Goal: Task Accomplishment & Management: Manage account settings

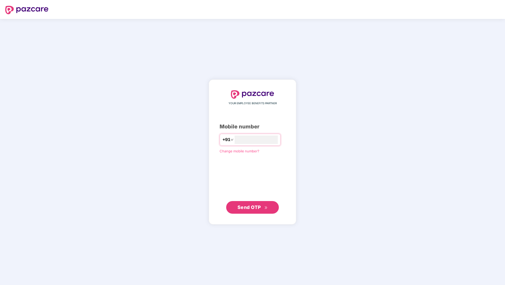
type input "**********"
click at [253, 206] on span "Send OTP" at bounding box center [249, 207] width 23 height 6
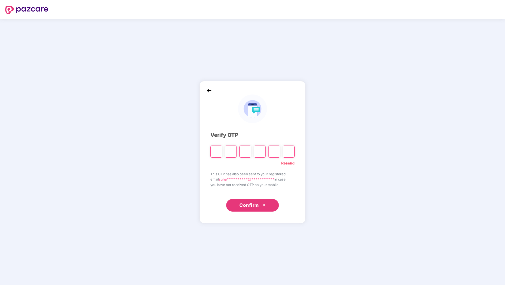
type input "*"
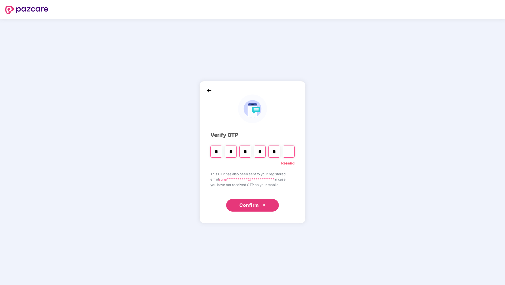
type input "*"
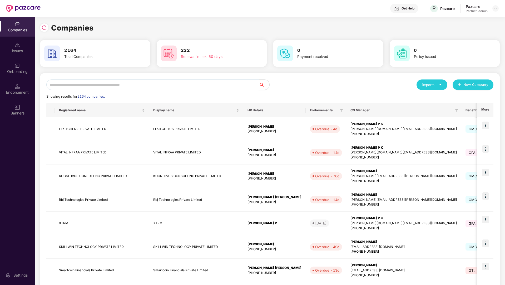
click at [174, 85] on input "text" at bounding box center [152, 85] width 213 height 11
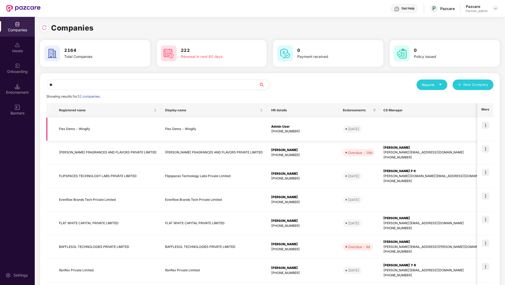
type input "*"
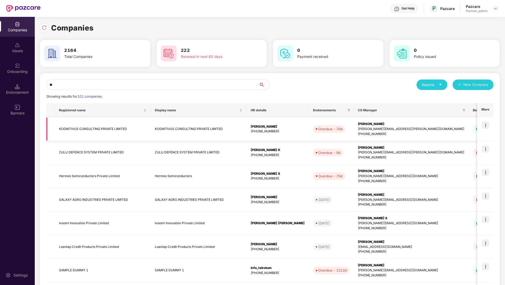
type input "*"
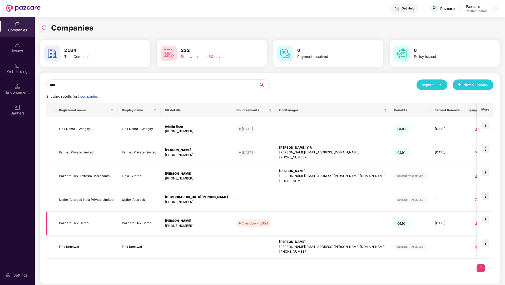
type input "****"
click at [103, 223] on td "Pazcare Flex Demo" at bounding box center [86, 224] width 63 height 24
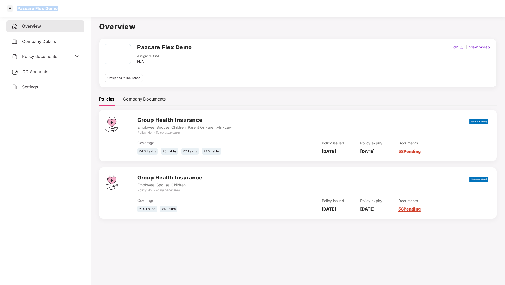
drag, startPoint x: 13, startPoint y: 7, endPoint x: 119, endPoint y: 9, distance: 106.7
click at [118, 10] on div "Pazcare Flex Demo" at bounding box center [252, 8] width 505 height 17
click at [138, 10] on div "Pazcare Flex Demo" at bounding box center [252, 8] width 505 height 17
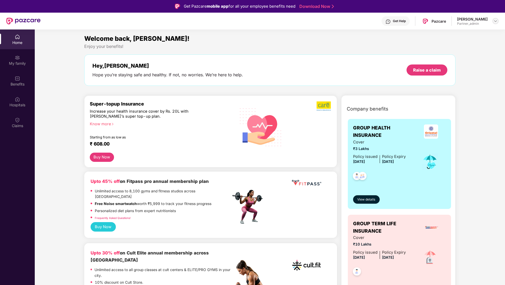
click at [497, 21] on img at bounding box center [496, 21] width 4 height 4
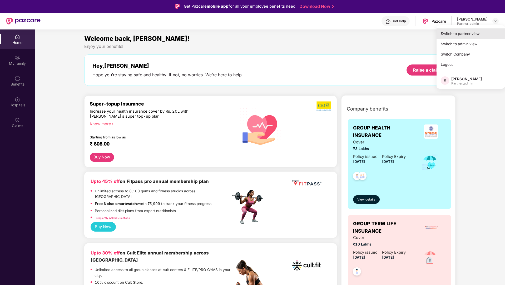
click at [473, 34] on div "Switch to partner view" at bounding box center [471, 33] width 69 height 10
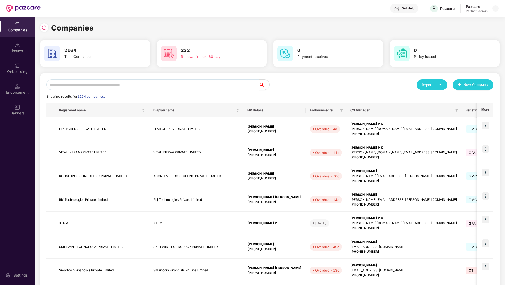
click at [127, 86] on input "text" at bounding box center [152, 85] width 213 height 11
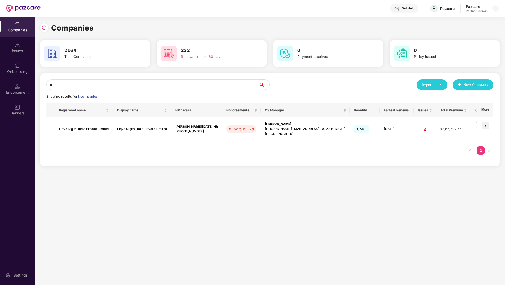
type input "*"
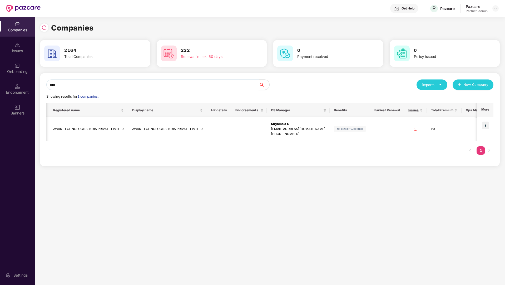
scroll to position [0, 5]
type input "****"
